Goal: Information Seeking & Learning: Find specific fact

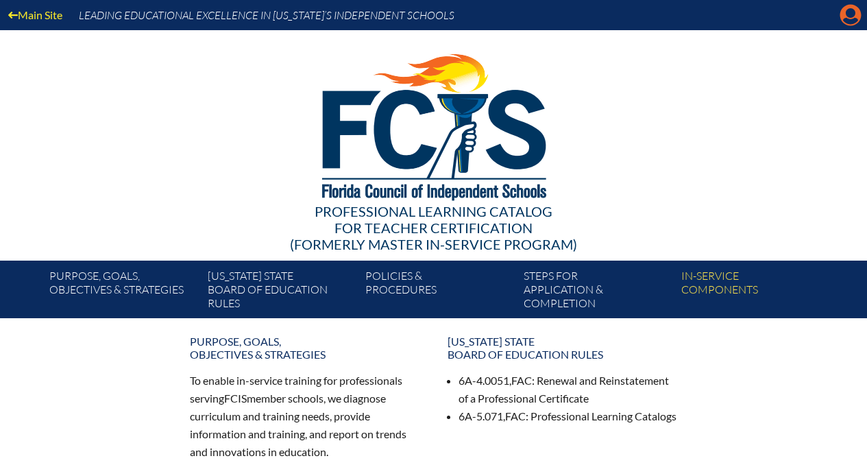
click at [842, 16] on icon at bounding box center [850, 15] width 21 height 21
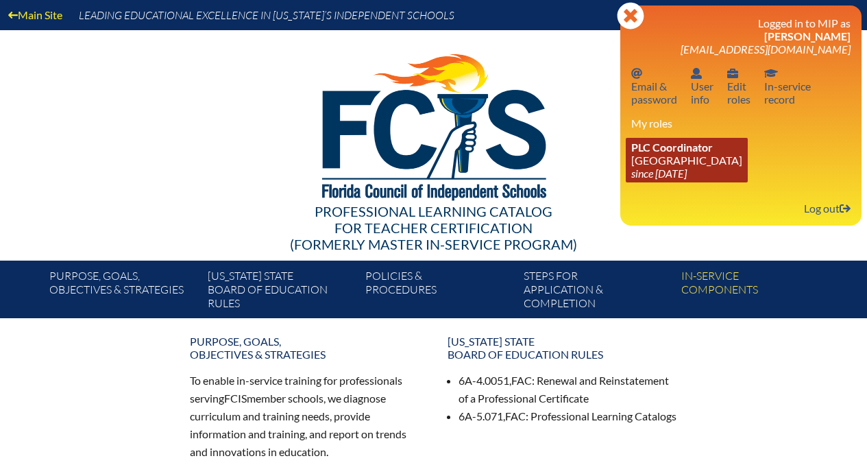
click at [696, 153] on span "PLC Coordinator" at bounding box center [672, 147] width 82 height 13
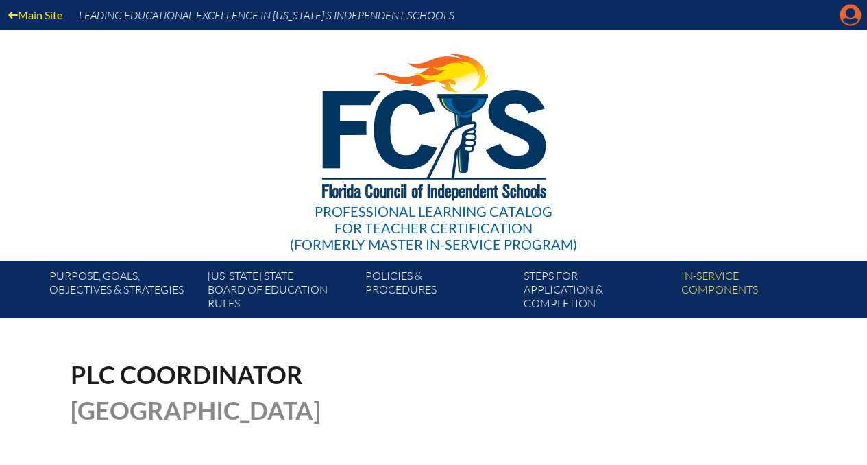
click at [849, 8] on icon "Manage account" at bounding box center [851, 15] width 22 height 22
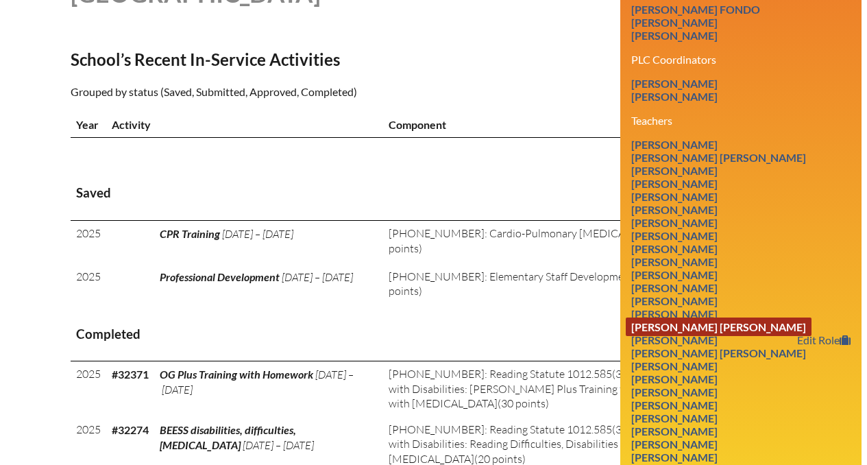
scroll to position [423, 0]
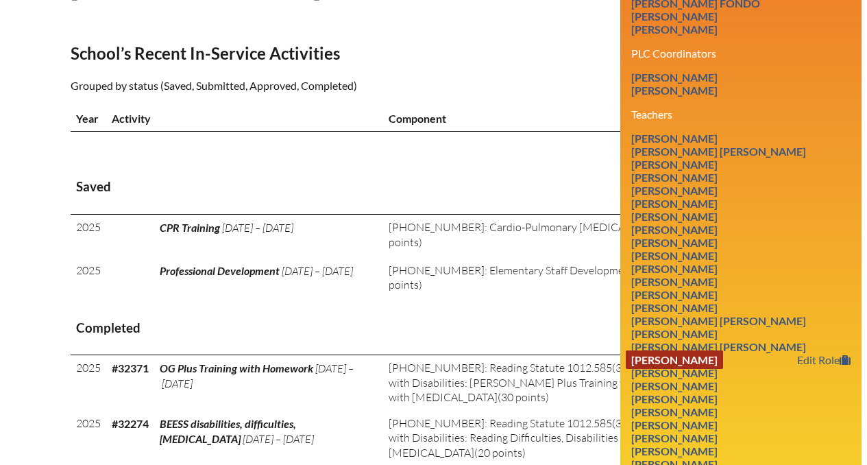
click at [716, 369] on link "[PERSON_NAME]" at bounding box center [674, 359] width 97 height 19
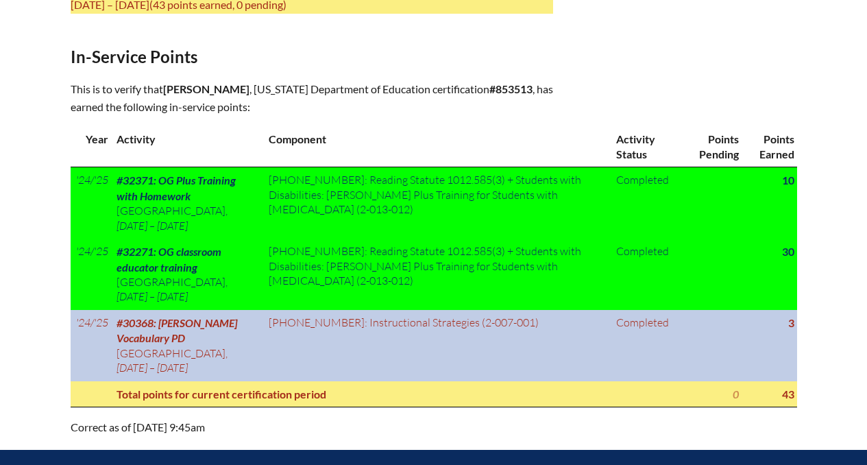
scroll to position [607, 0]
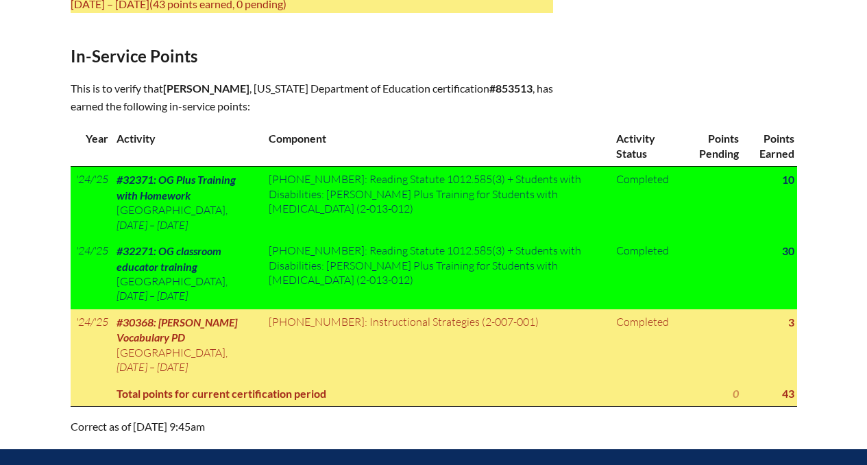
click at [794, 86] on div "In-service record [PERSON_NAME] Areas of Certification Certification Period [DA…" at bounding box center [434, 95] width 727 height 680
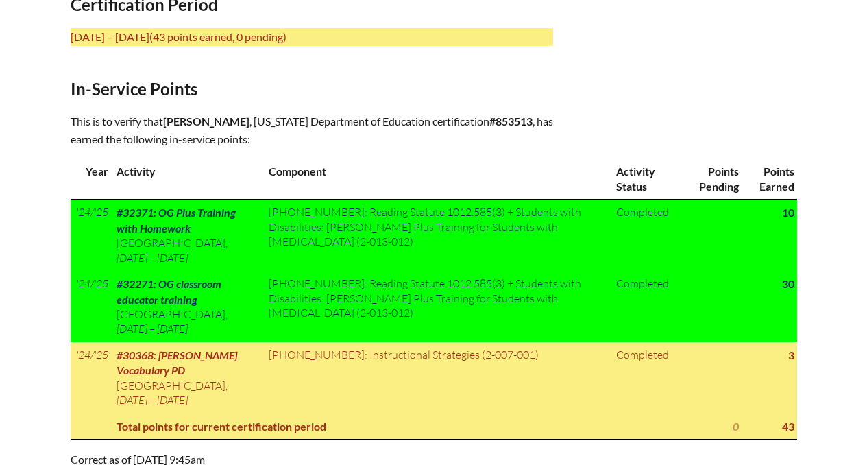
scroll to position [569, 0]
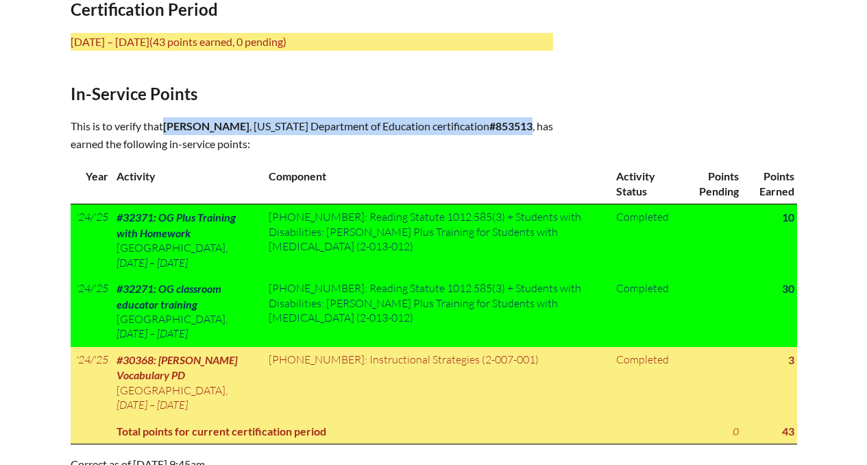
drag, startPoint x: 167, startPoint y: 121, endPoint x: 335, endPoint y: 134, distance: 168.4
click at [334, 134] on p "This is to verify that [PERSON_NAME] , [US_STATE] Department of Education certi…" at bounding box center [312, 135] width 483 height 36
copy p "[PERSON_NAME] , [US_STATE] Department of Education certification #853513"
